Goal: Task Accomplishment & Management: Use online tool/utility

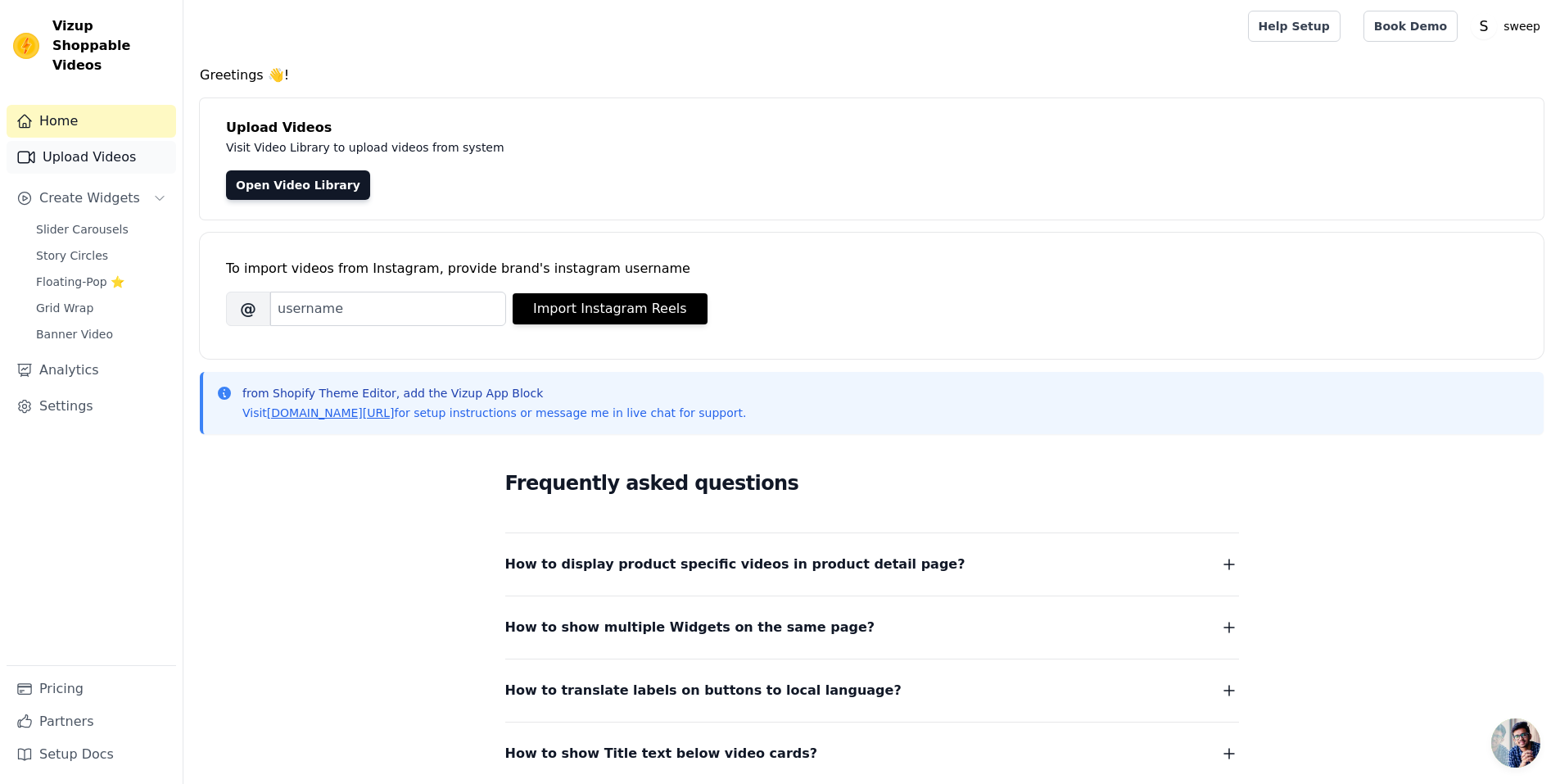
click at [96, 141] on link "Upload Videos" at bounding box center [91, 157] width 170 height 32
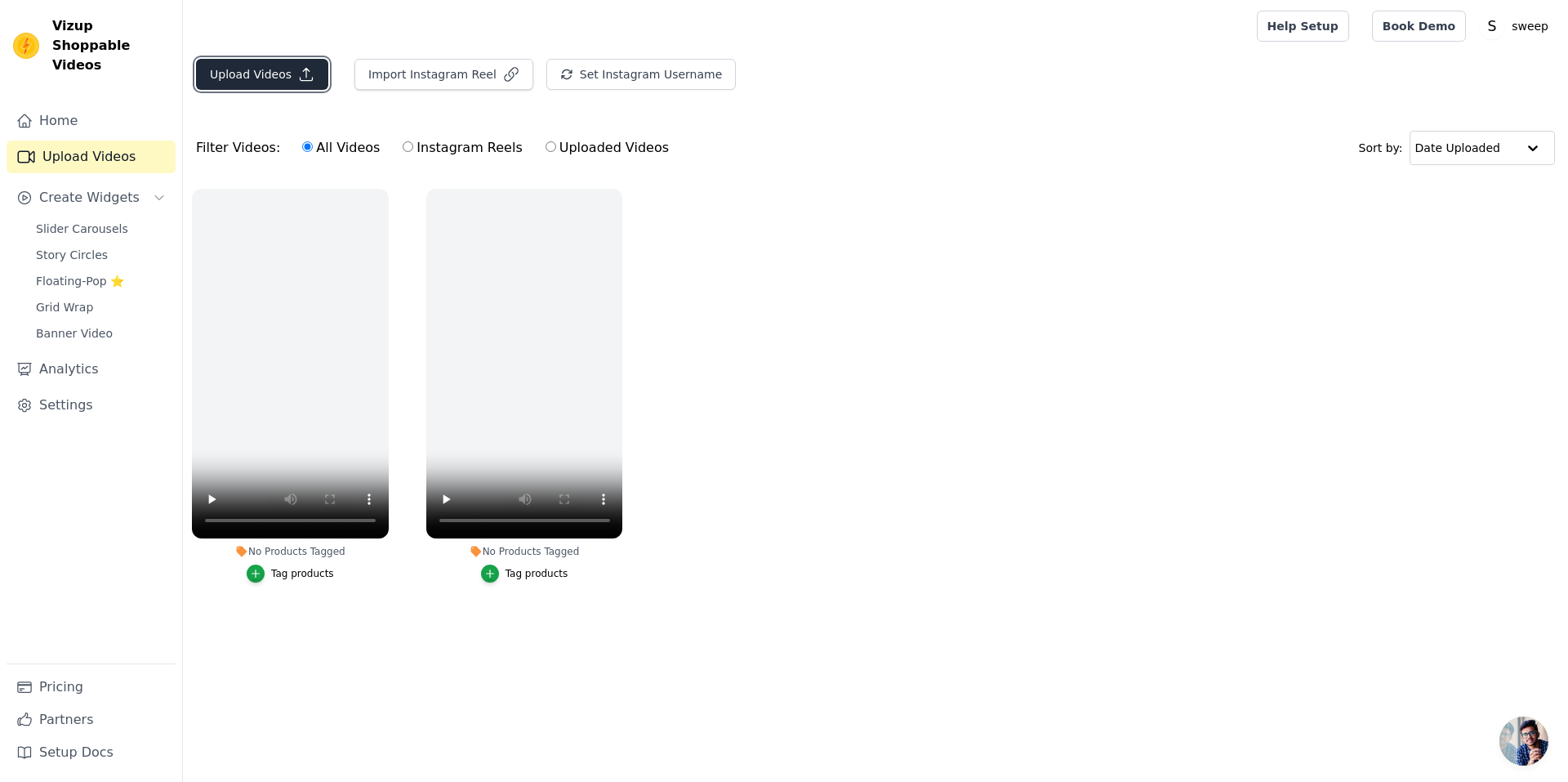
click at [313, 65] on button "Upload Videos" at bounding box center [263, 74] width 133 height 31
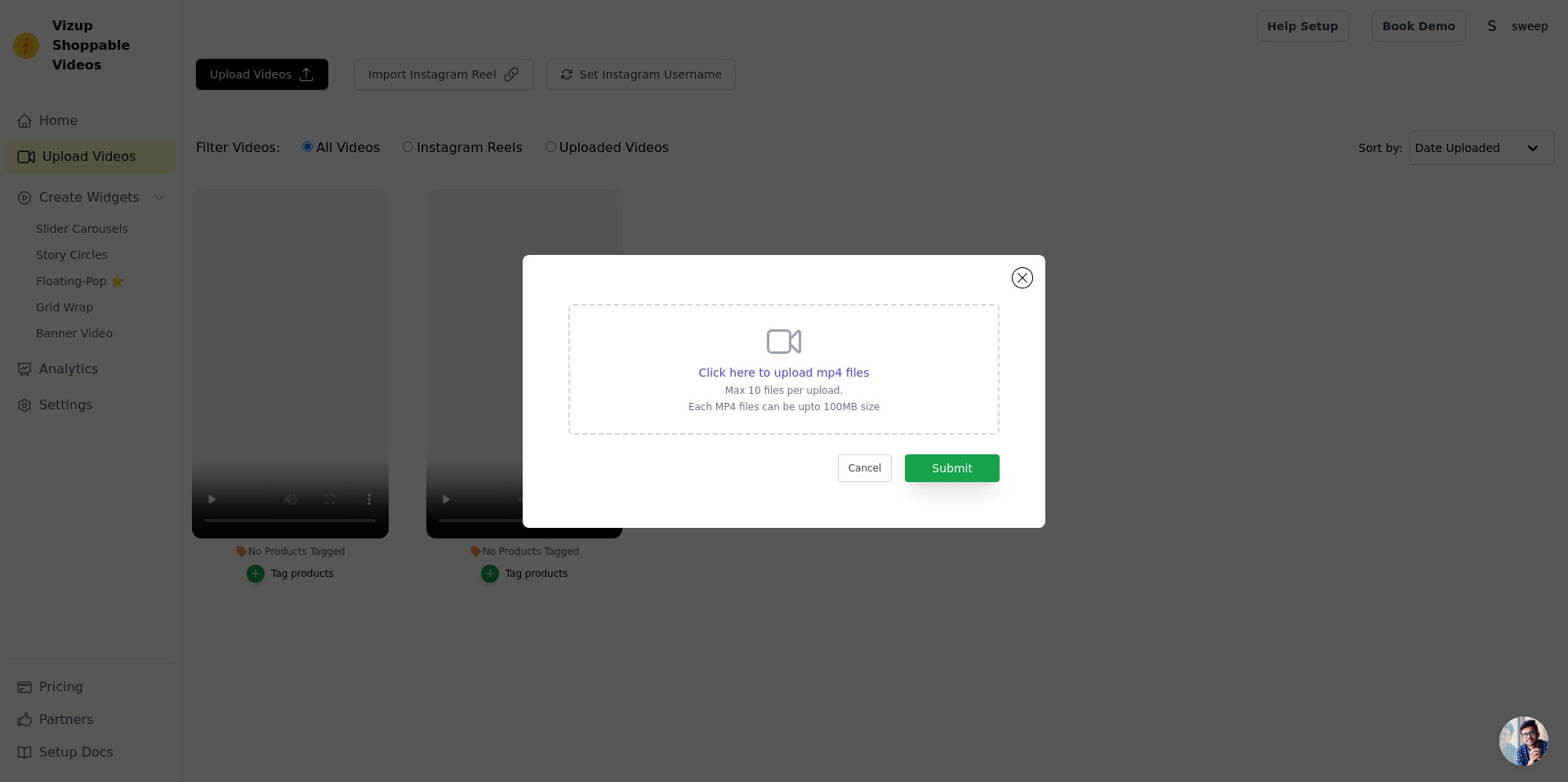
click at [693, 373] on div "Click here to upload mp4 files Max 10 files per upload. Each MP4 files can be u…" at bounding box center [784, 369] width 431 height 131
click at [868, 364] on input "Click here to upload mp4 files Max 10 files per upload. Each MP4 files can be u…" at bounding box center [868, 363] width 1 height 1
type input "C:\fakepath\WhatsApp Video [DATE] at 04.33.55_5329d352.mp4"
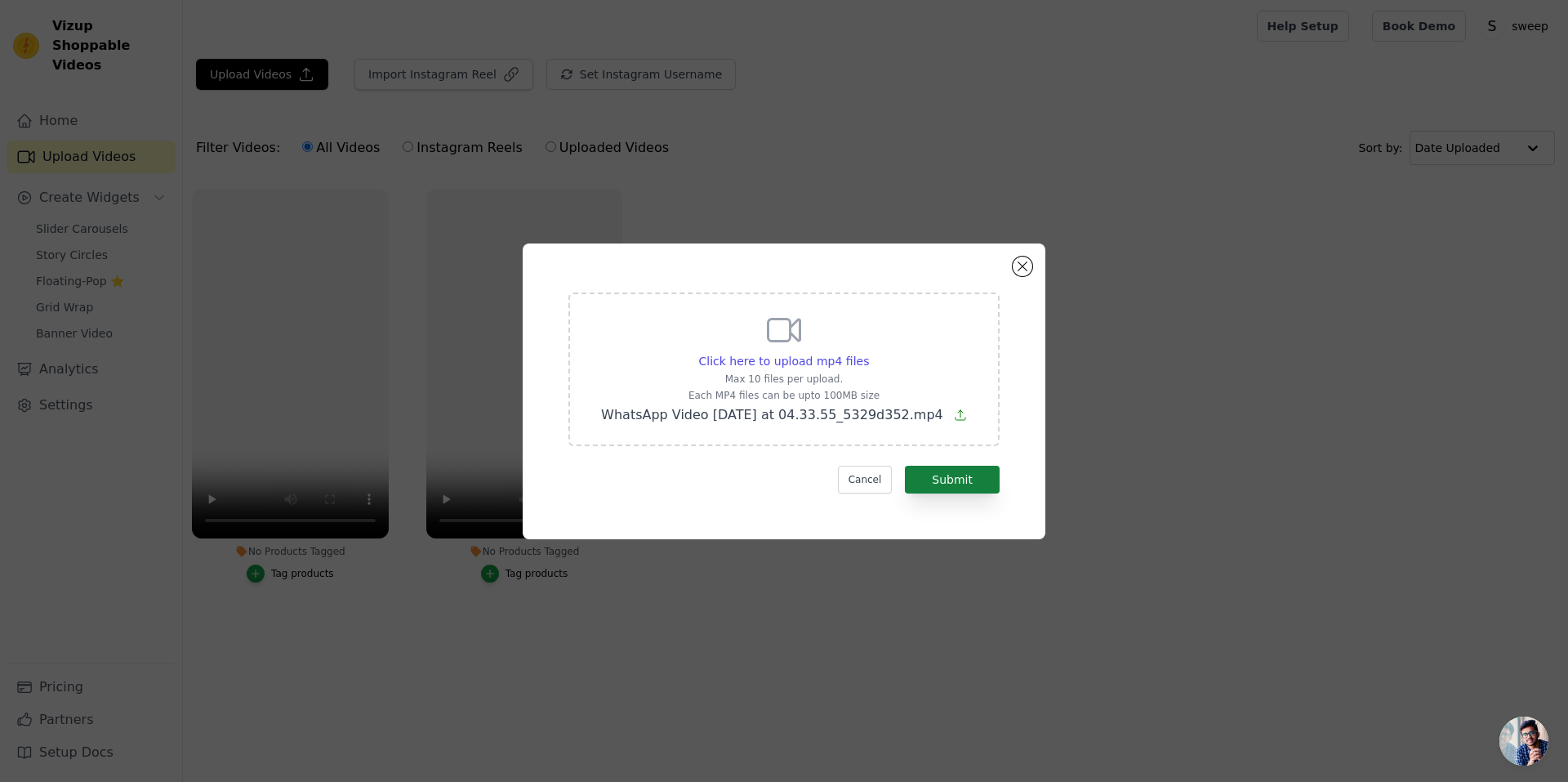
click at [929, 468] on form "Click here to upload mp4 files Max 10 files per upload. Each MP4 files can be u…" at bounding box center [784, 393] width 431 height 201
click at [929, 468] on button "Submit" at bounding box center [952, 479] width 95 height 28
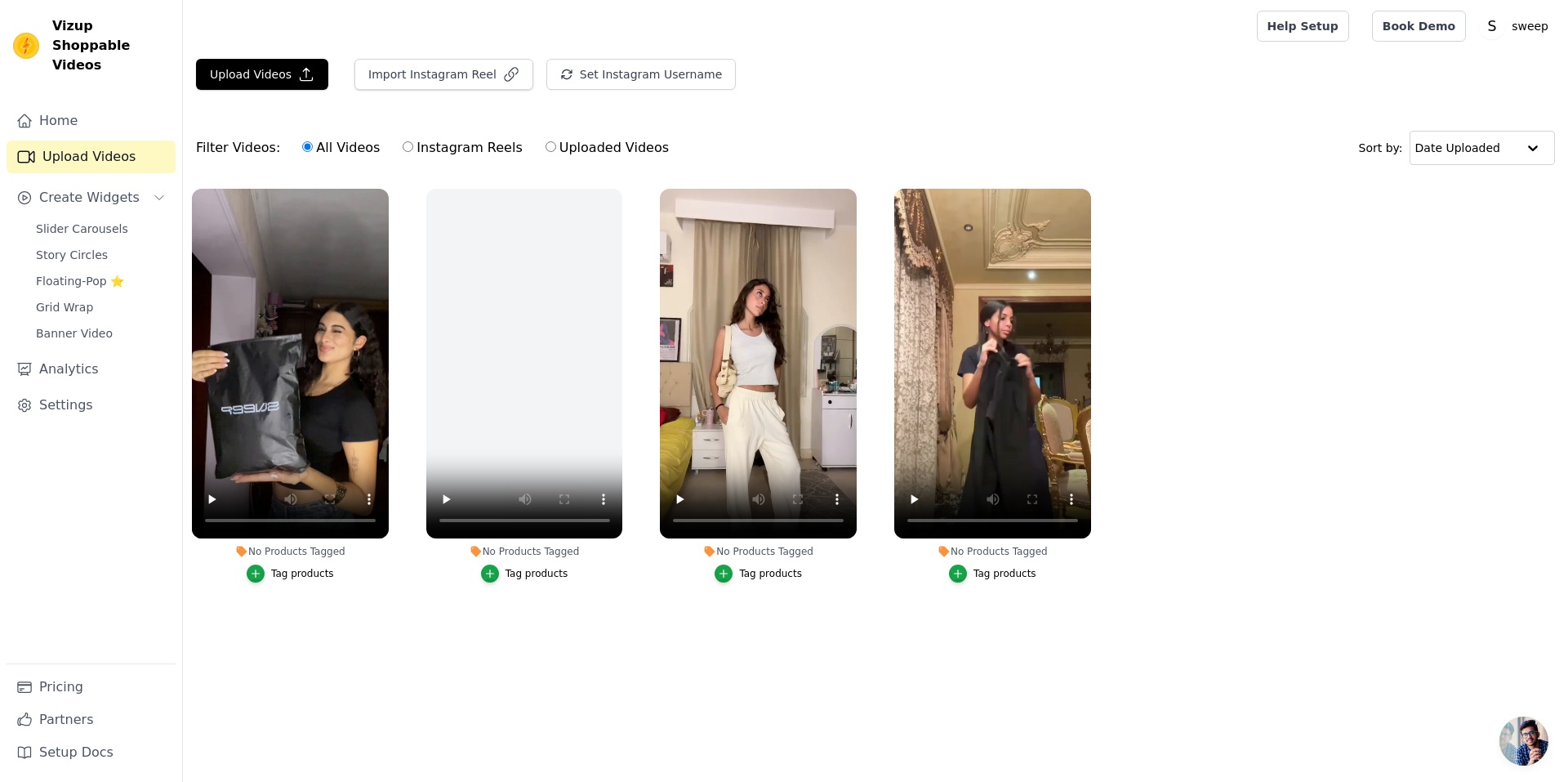
click at [628, 201] on div "No Products Tagged Tag products" at bounding box center [524, 388] width 215 height 418
click at [618, 187] on icon "button" at bounding box center [619, 193] width 13 height 13
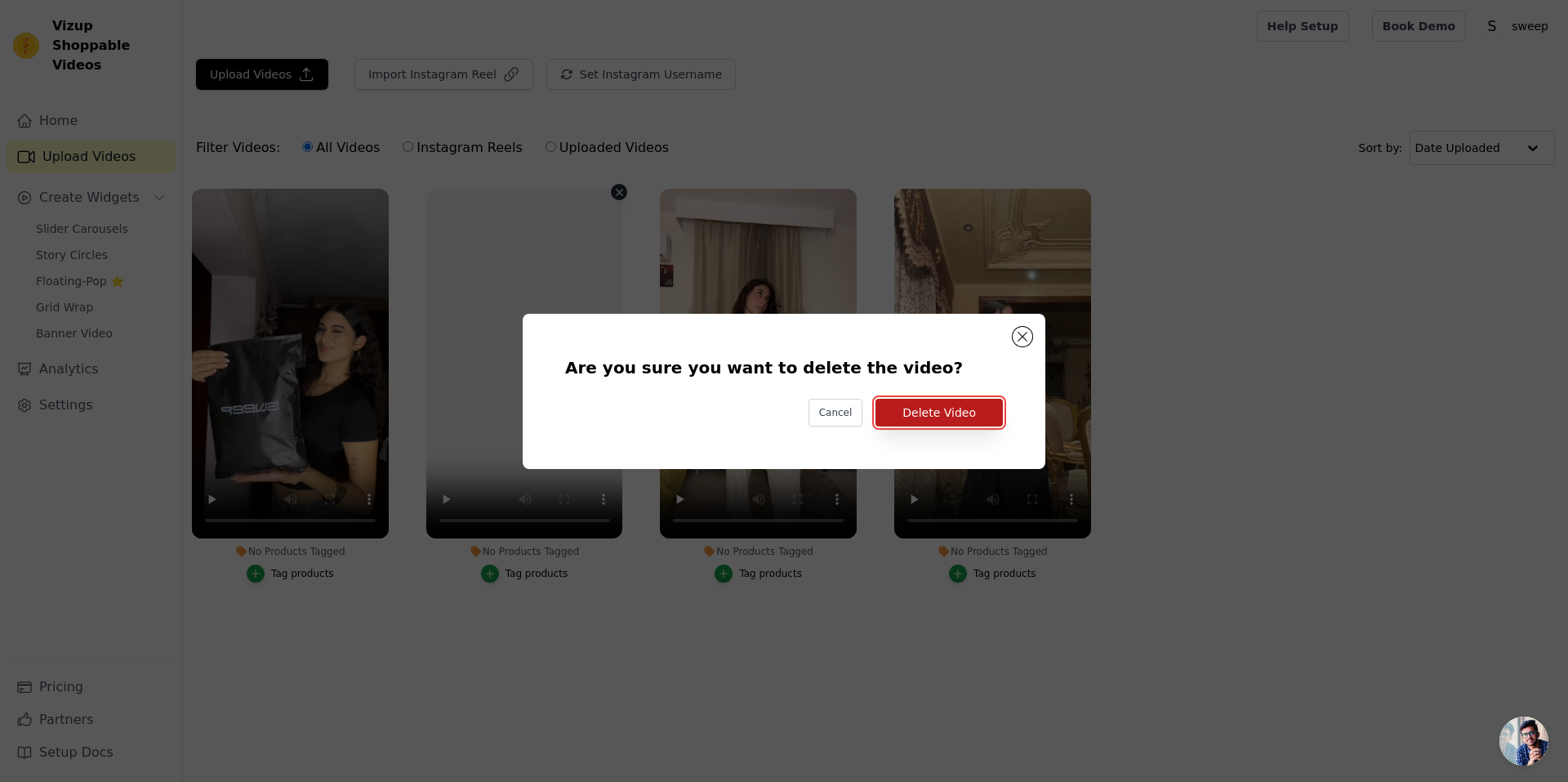
click at [941, 407] on button "Delete Video" at bounding box center [939, 412] width 127 height 28
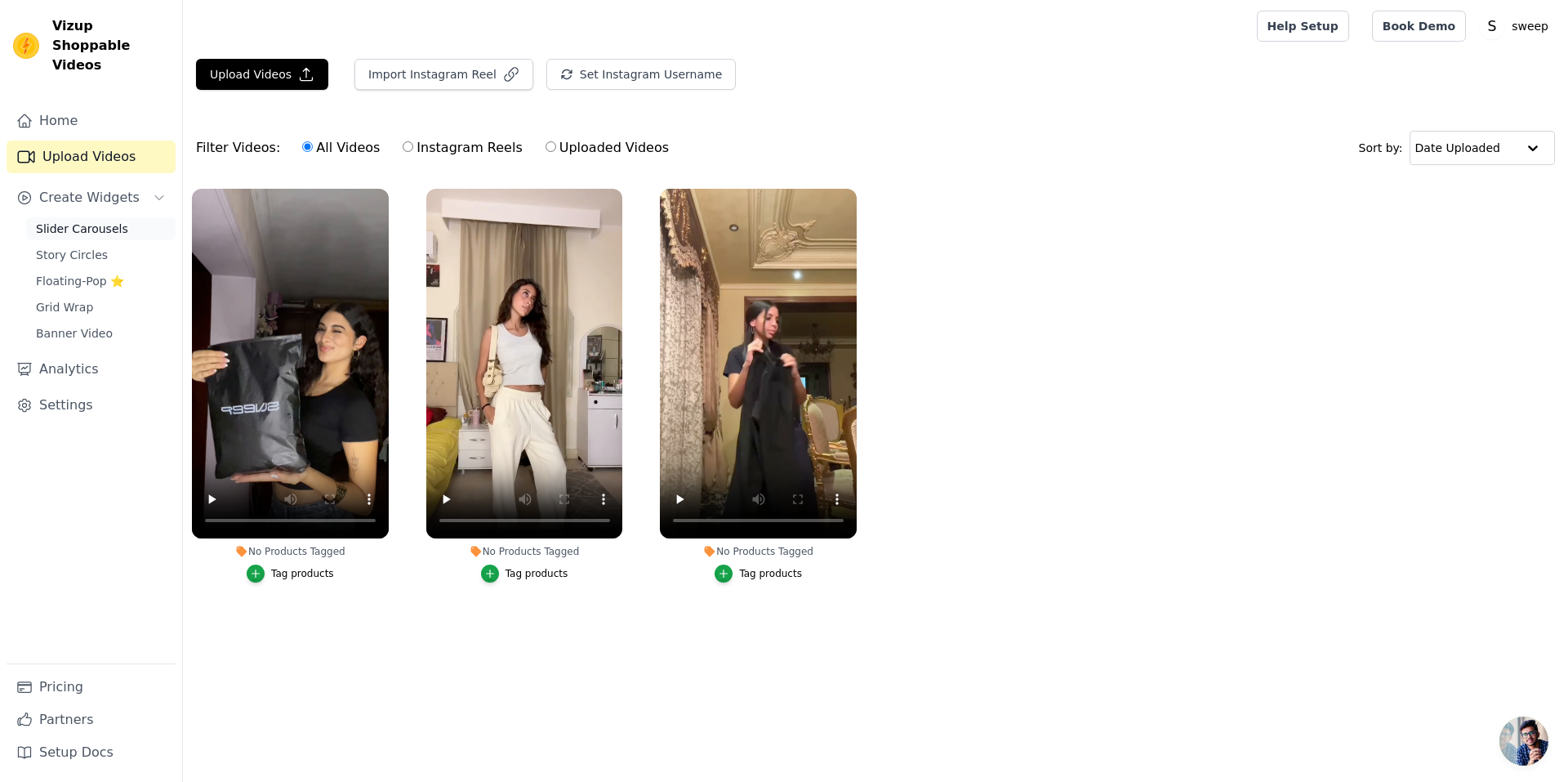
click at [82, 221] on span "Slider Carousels" at bounding box center [82, 229] width 92 height 16
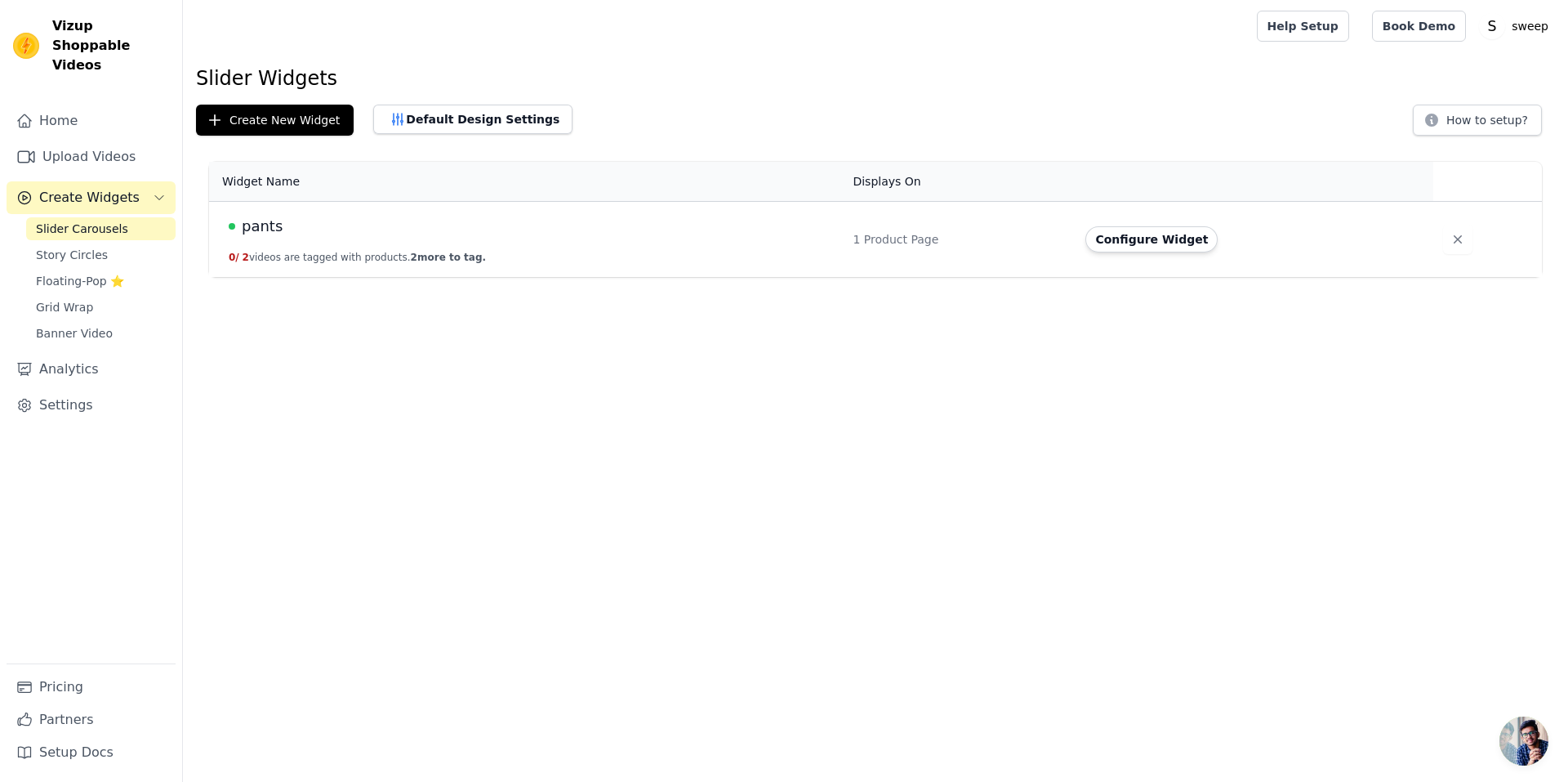
click at [351, 244] on td "pants 0 / 2 videos are tagged with products. 2 more to tag." at bounding box center [525, 239] width 634 height 76
click at [1104, 231] on button "Configure Widget" at bounding box center [1151, 239] width 133 height 26
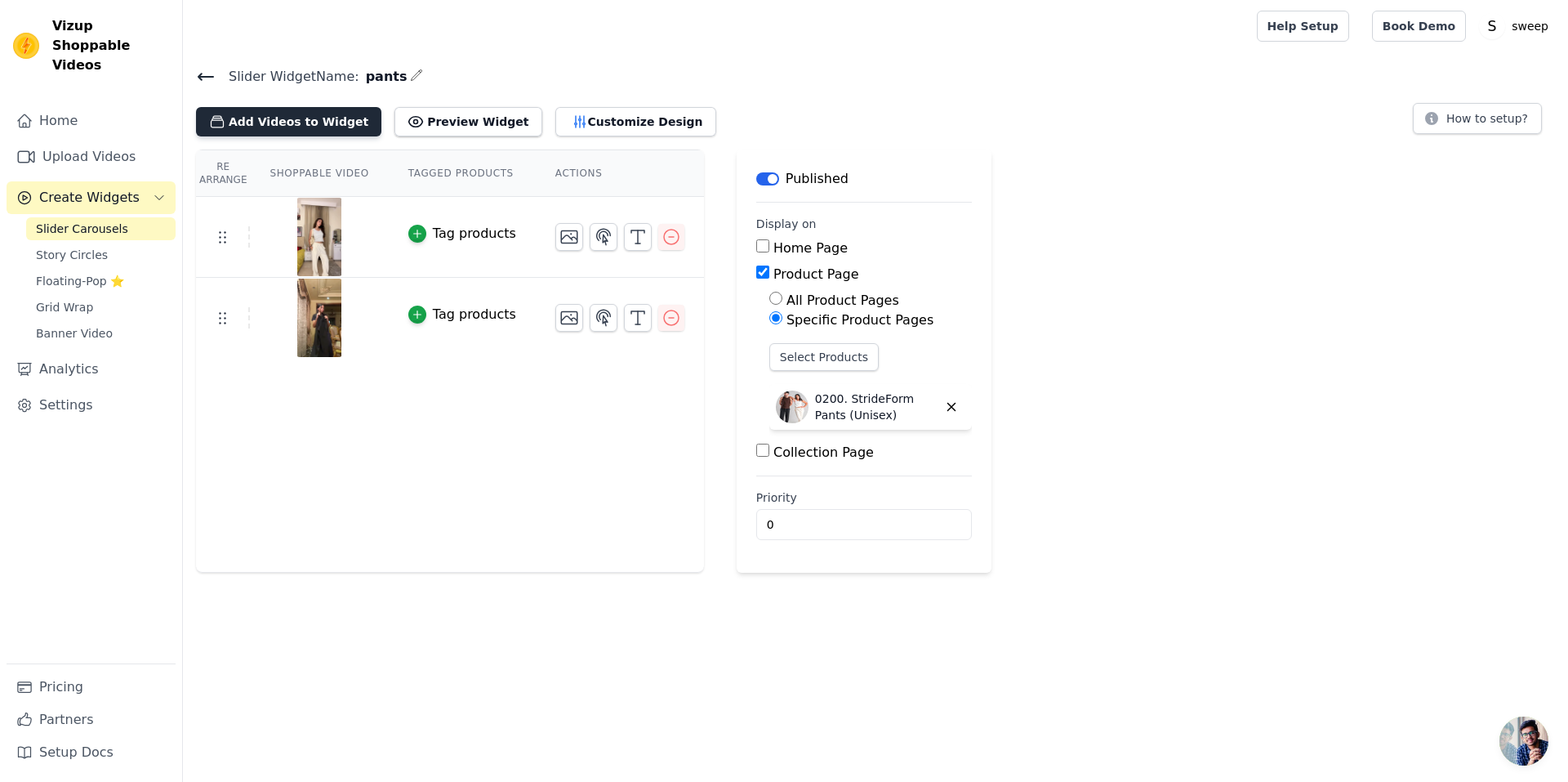
click at [297, 124] on button "Add Videos to Widget" at bounding box center [289, 121] width 186 height 30
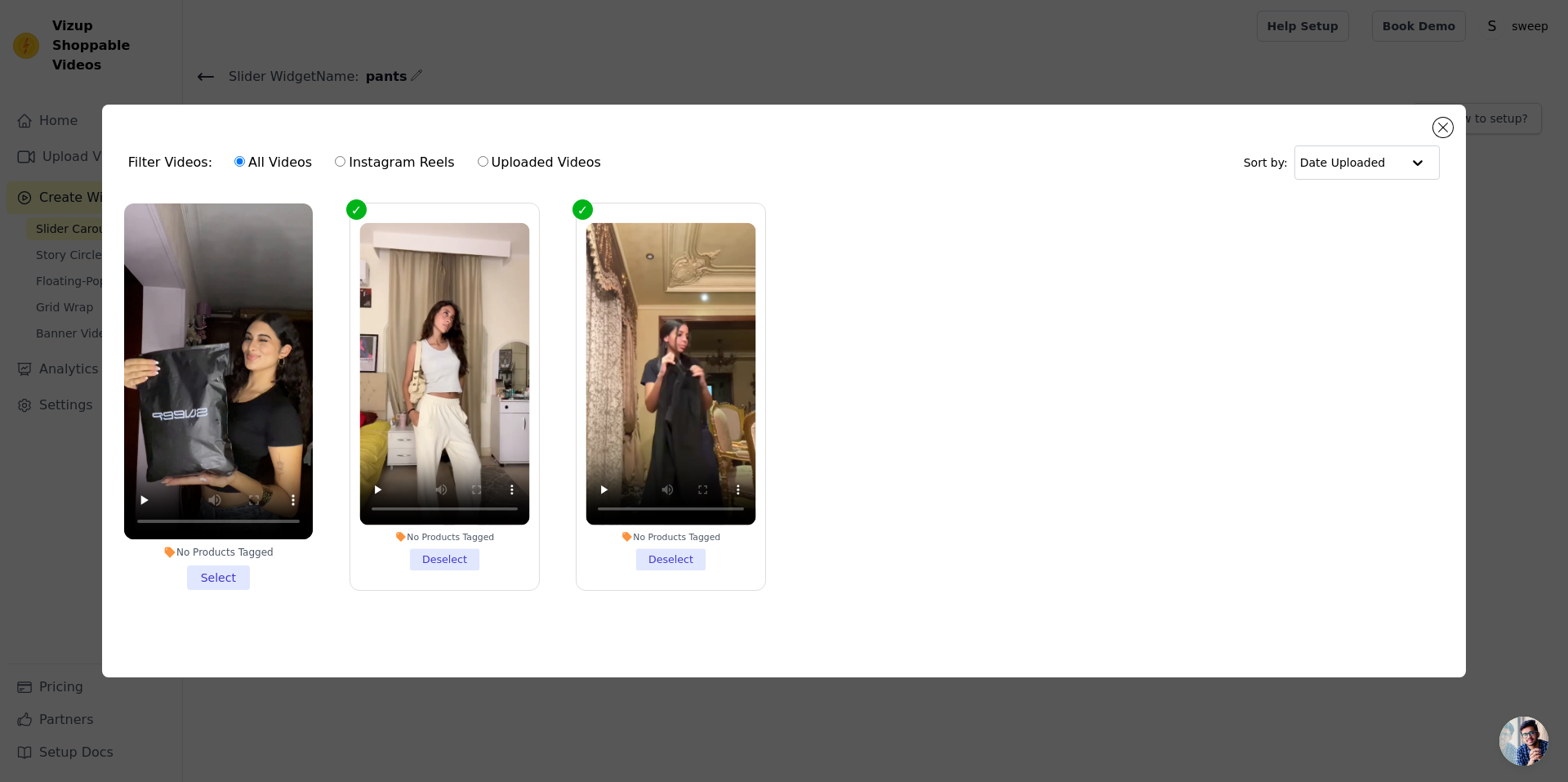
click at [221, 572] on li "No Products Tagged Select" at bounding box center [218, 396] width 188 height 387
click at [0, 0] on input "No Products Tagged Select" at bounding box center [0, 0] width 0 height 0
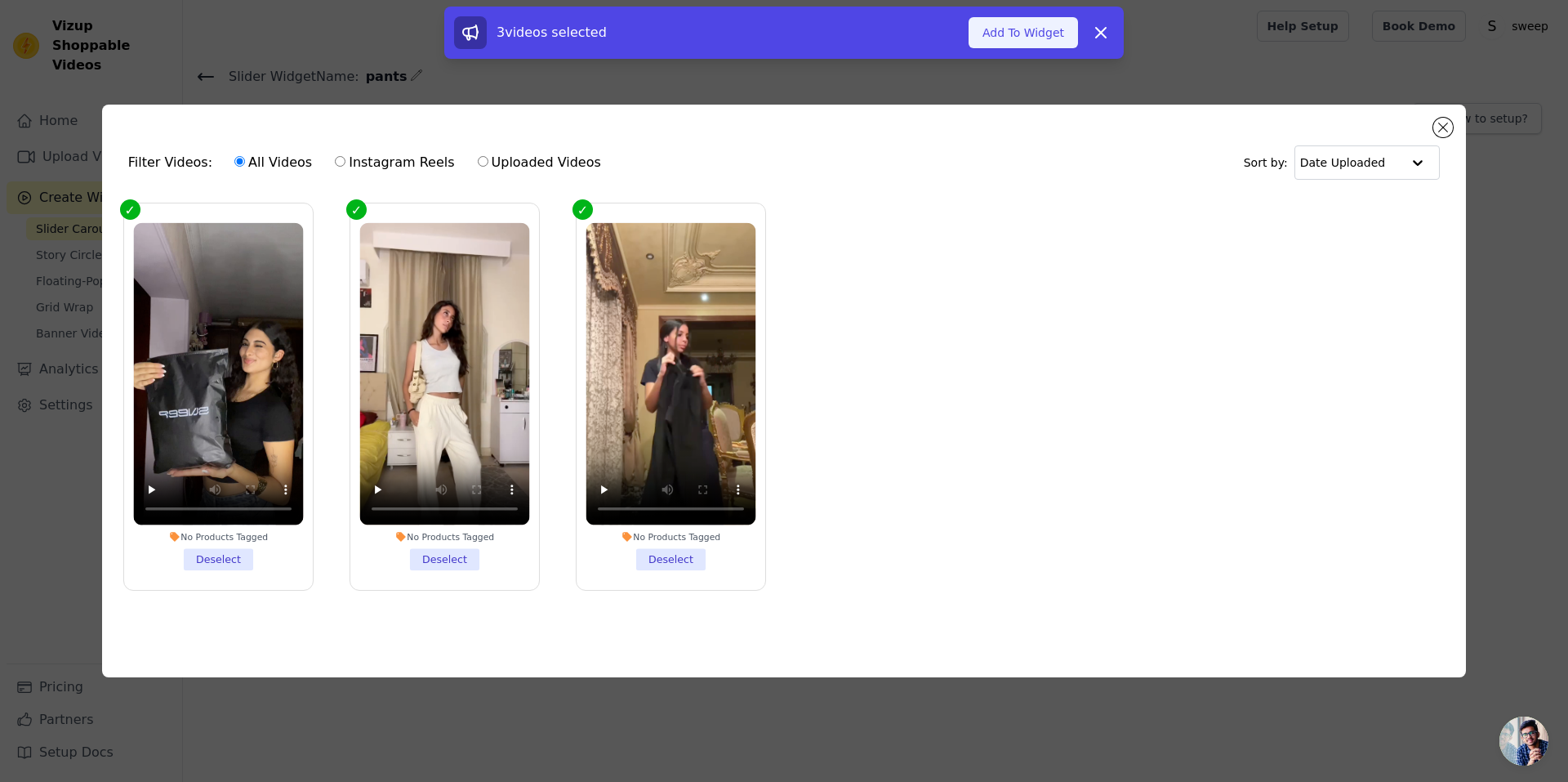
click at [1042, 28] on button "Add To Widget" at bounding box center [1023, 32] width 109 height 31
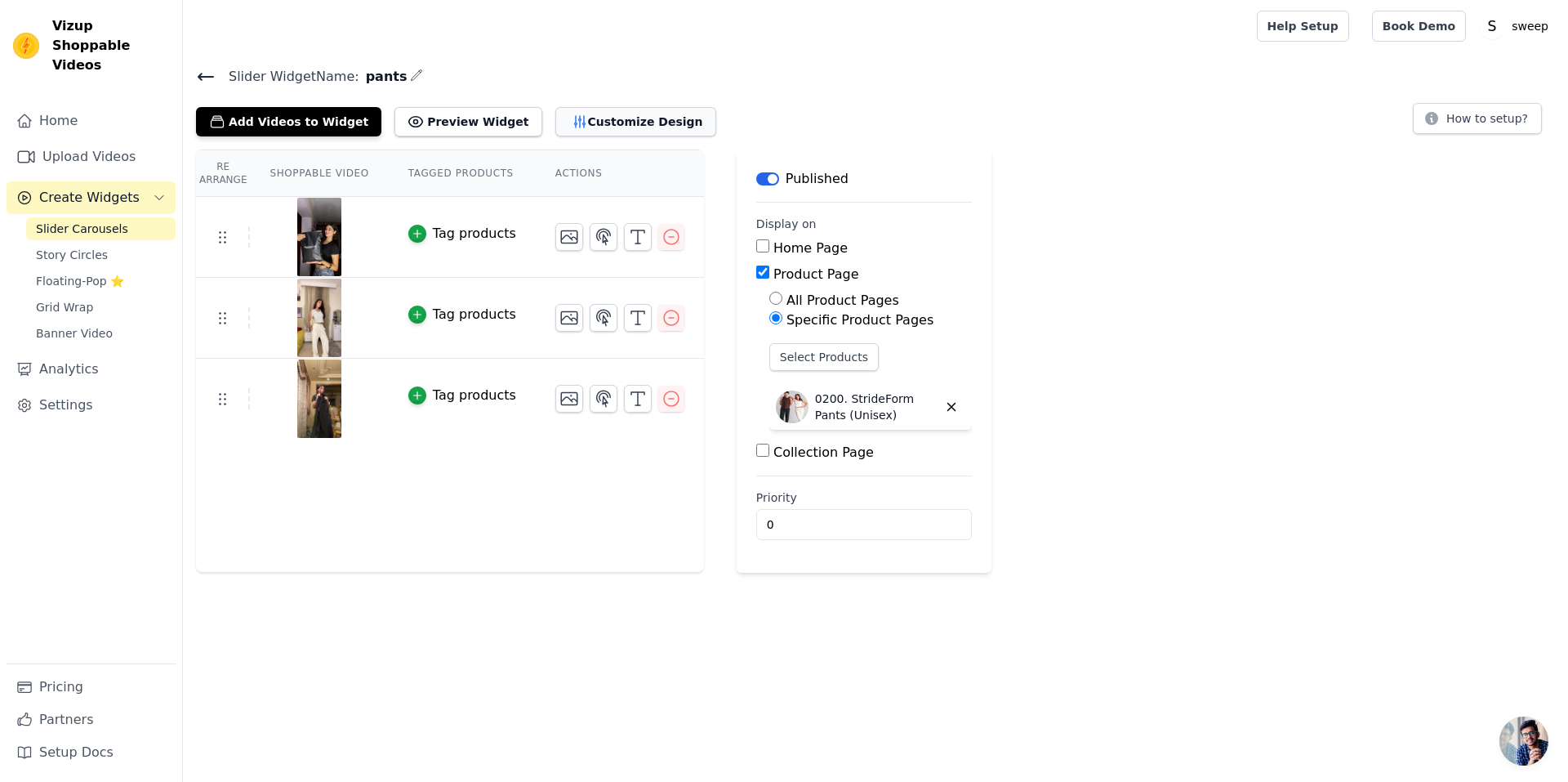
click at [563, 127] on button "Customize Design" at bounding box center [635, 121] width 160 height 30
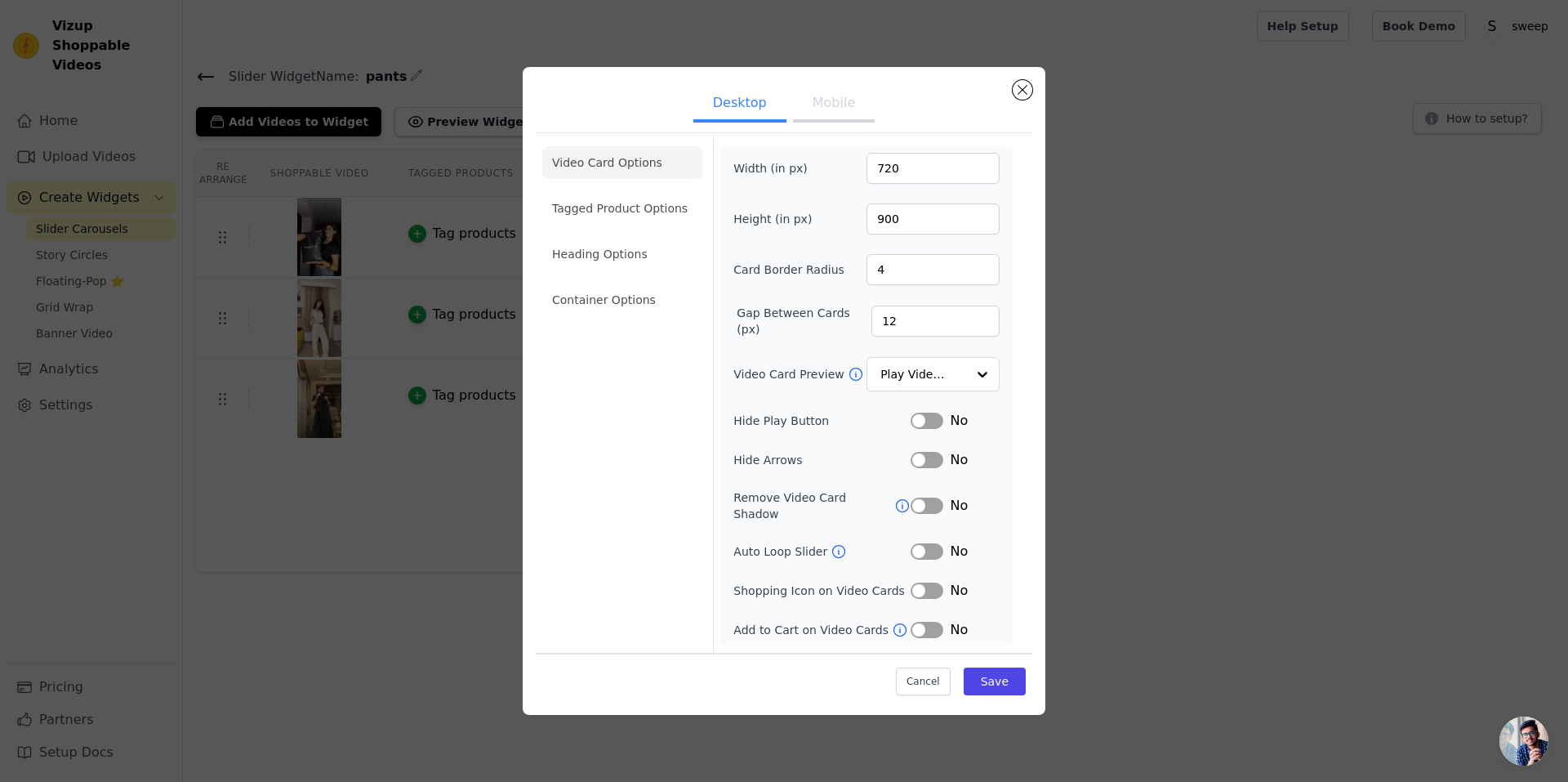
click at [831, 123] on button "Mobile" at bounding box center [833, 105] width 82 height 36
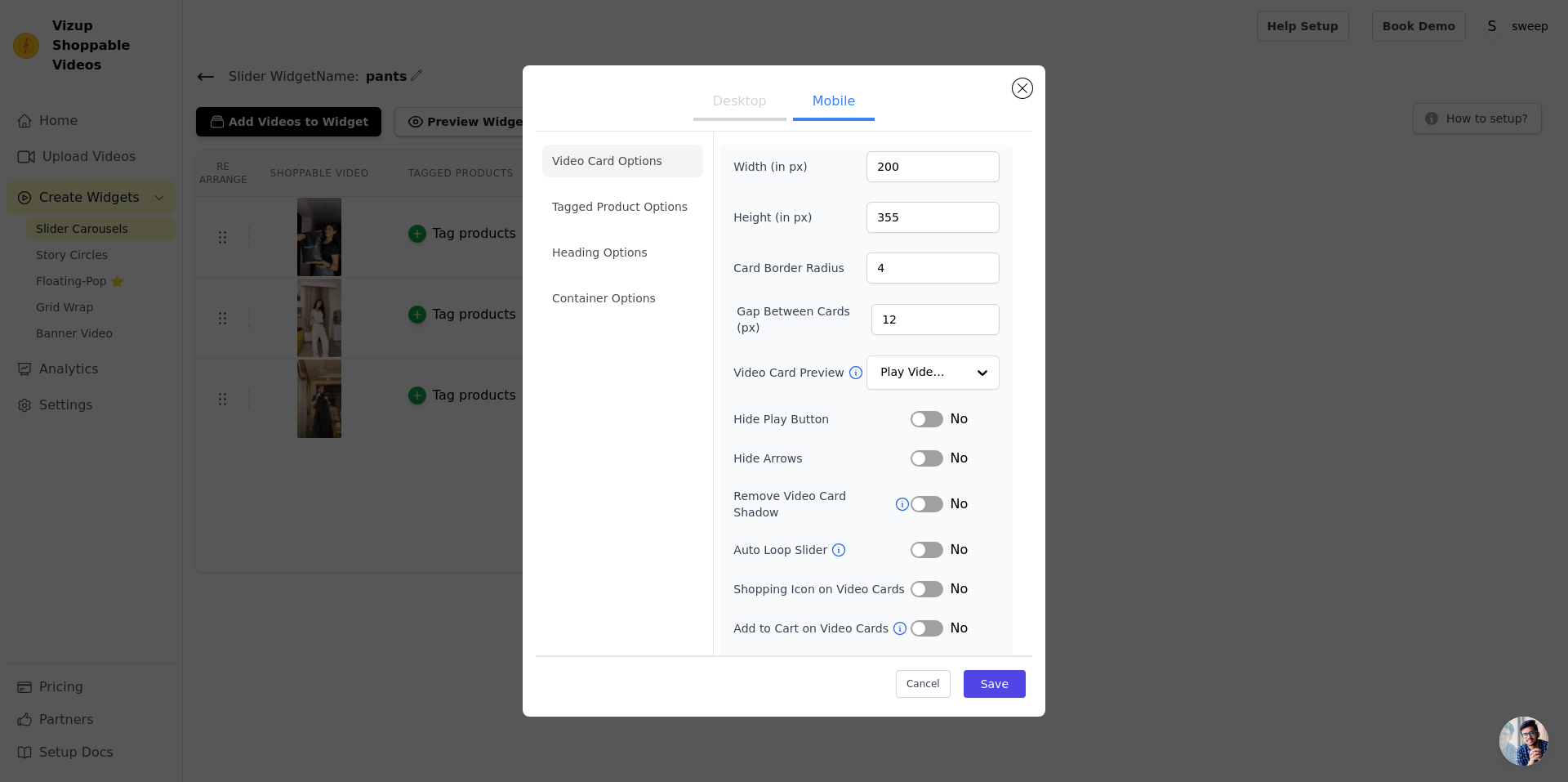
scroll to position [21, 0]
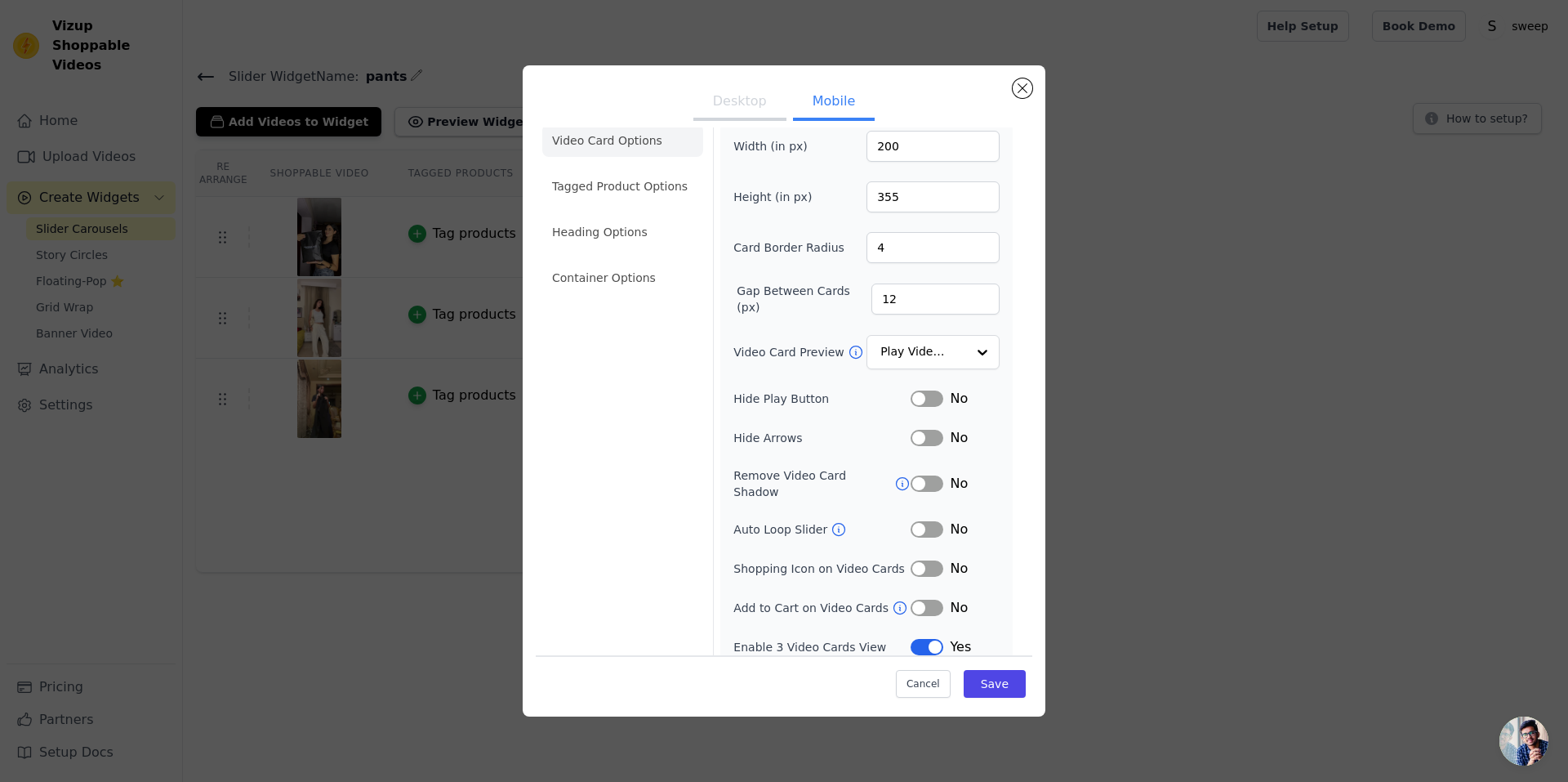
click at [777, 103] on button "Desktop" at bounding box center [740, 103] width 93 height 36
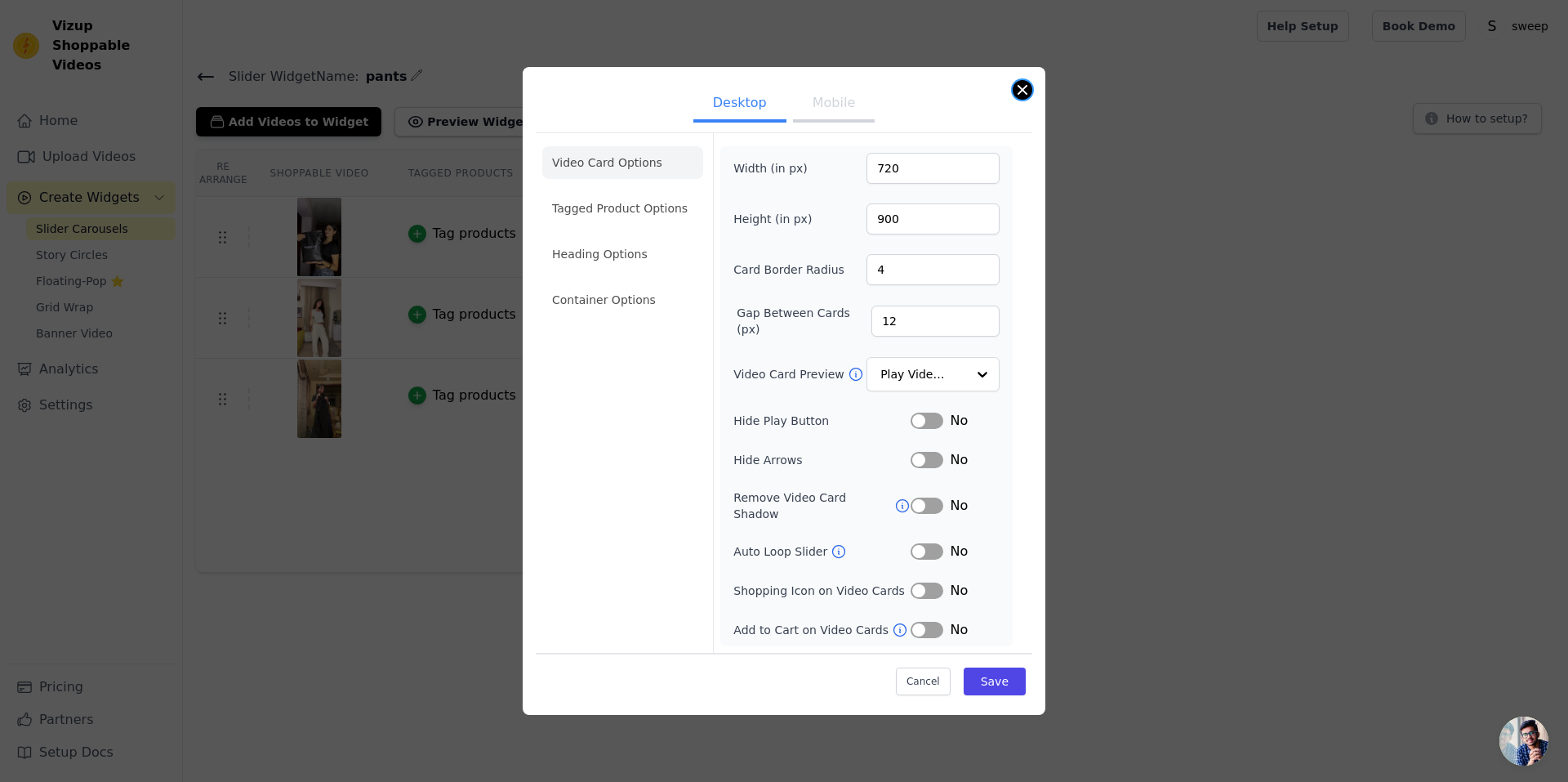
click at [1023, 89] on button "Close modal" at bounding box center [1022, 90] width 20 height 20
